Goal: Information Seeking & Learning: Find specific fact

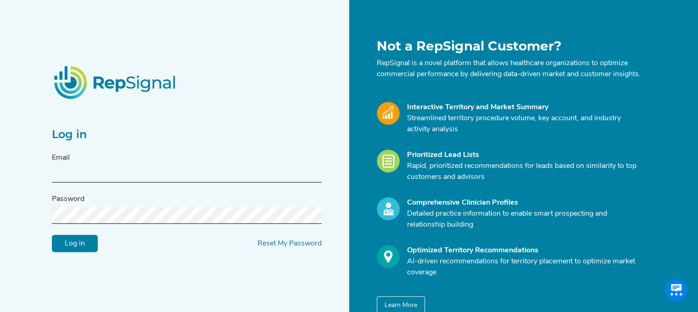
click at [94, 172] on input "text" at bounding box center [187, 174] width 270 height 17
type input "[PERSON_NAME][EMAIL_ADDRESS][PERSON_NAME][DOMAIN_NAME]"
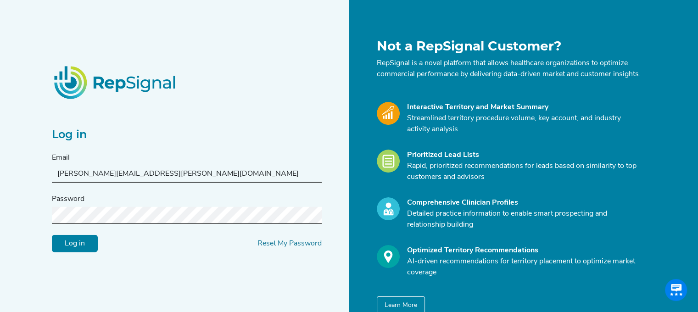
click at [52, 235] on input "Log in" at bounding box center [75, 243] width 46 height 17
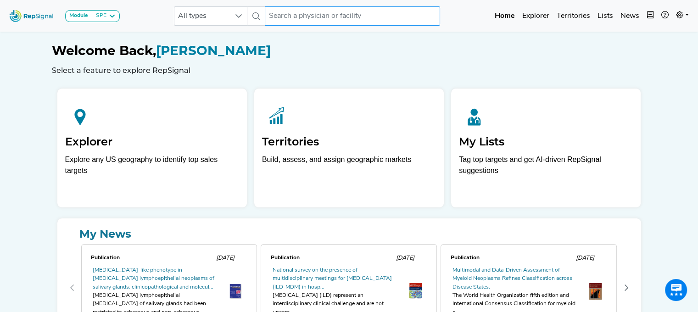
click at [288, 16] on input "text" at bounding box center [352, 15] width 175 height 19
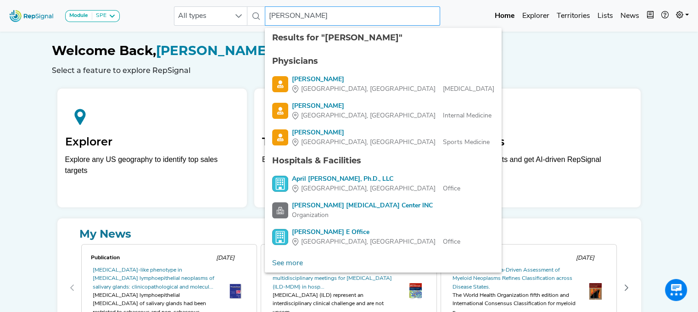
type input "[PERSON_NAME]"
click at [304, 60] on div "Physicians" at bounding box center [383, 61] width 222 height 12
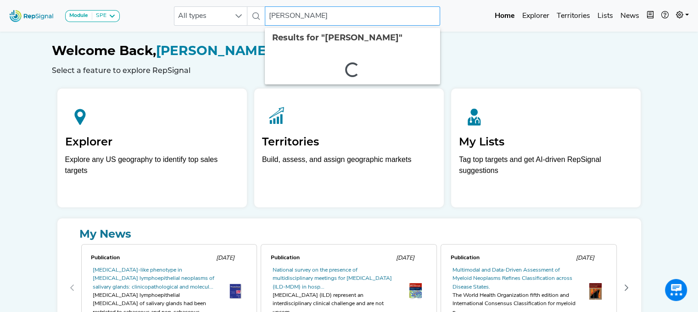
click at [306, 13] on input "[PERSON_NAME]" at bounding box center [352, 15] width 175 height 19
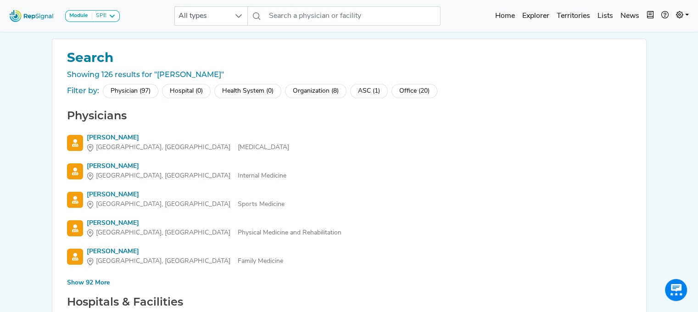
click at [93, 279] on div "Show 92 More" at bounding box center [88, 283] width 43 height 10
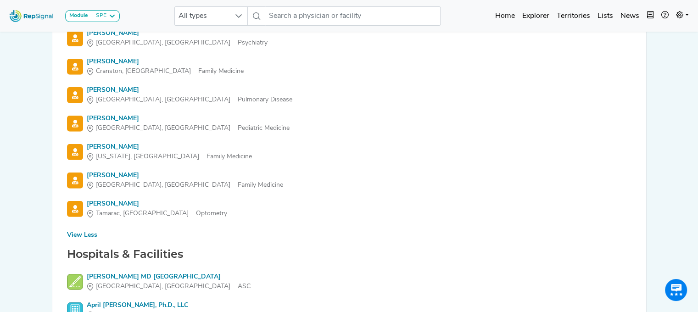
scroll to position [2661, 0]
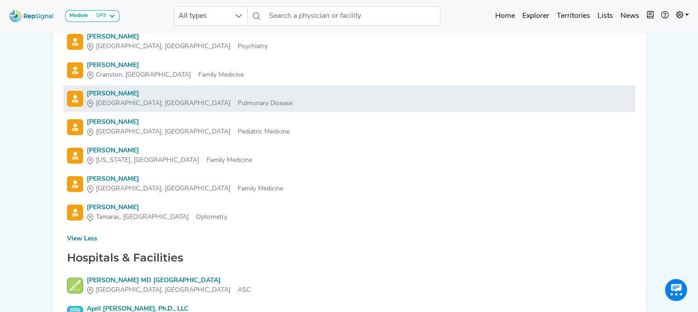
click at [98, 91] on div "[PERSON_NAME]" at bounding box center [190, 94] width 206 height 10
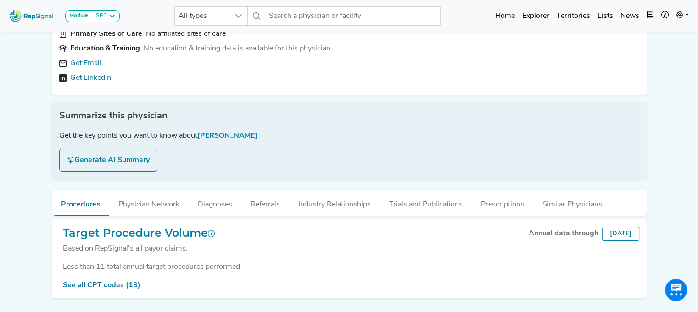
scroll to position [96, 0]
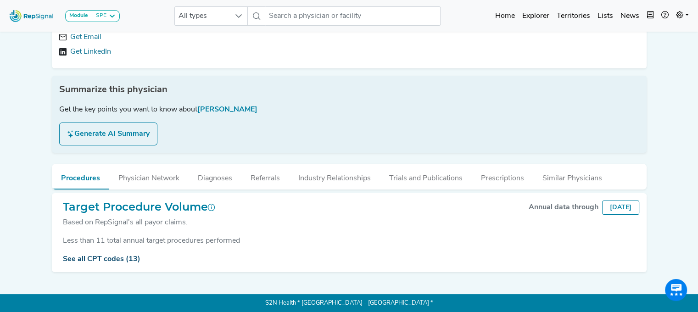
click at [99, 258] on link "See all CPT codes (13)" at bounding box center [102, 259] width 78 height 7
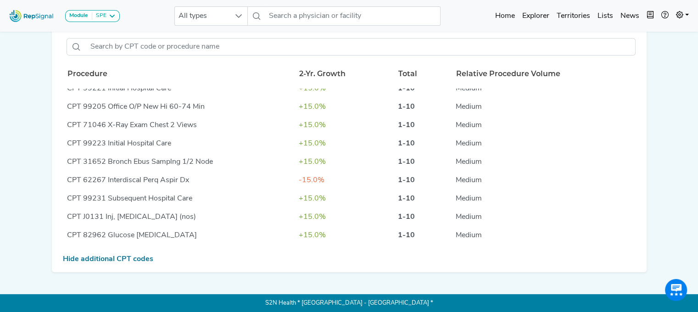
scroll to position [86, 0]
click at [472, 157] on span "Medium" at bounding box center [469, 160] width 26 height 7
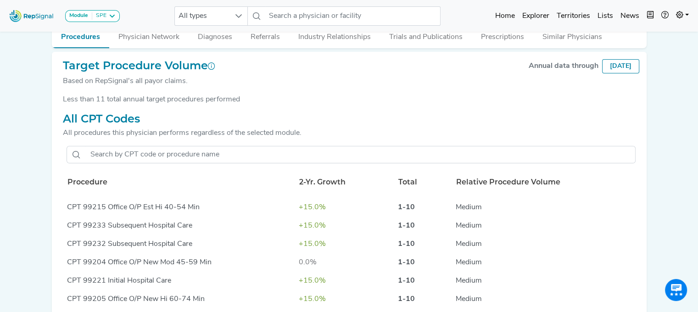
scroll to position [147, 0]
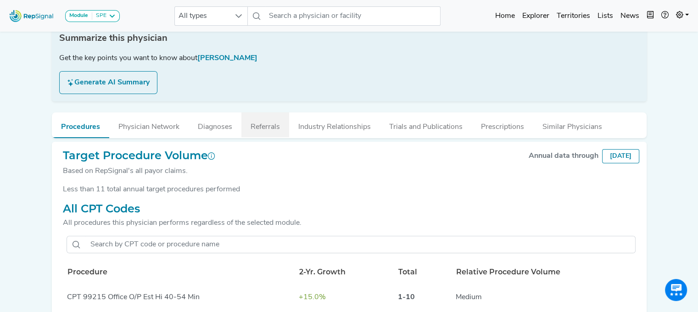
click at [266, 126] on button "Referrals" at bounding box center [265, 124] width 48 height 25
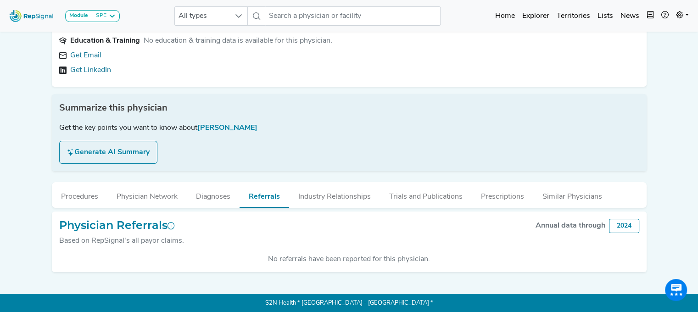
scroll to position [0, 0]
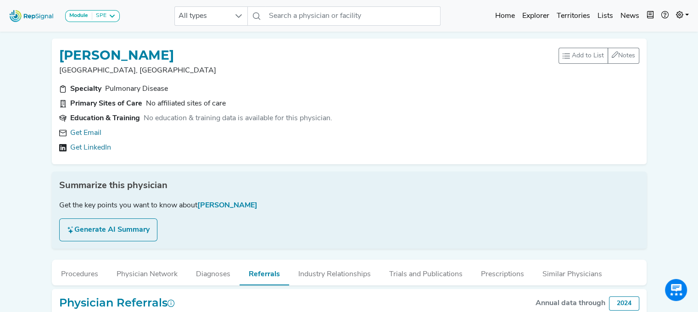
click at [0, 78] on div "Module SPE [MEDICAL_DATA] Disposable Bronchoscope SBRT SPE TTNA [MEDICAL_DATA] …" at bounding box center [349, 195] width 698 height 390
